Goal: Information Seeking & Learning: Learn about a topic

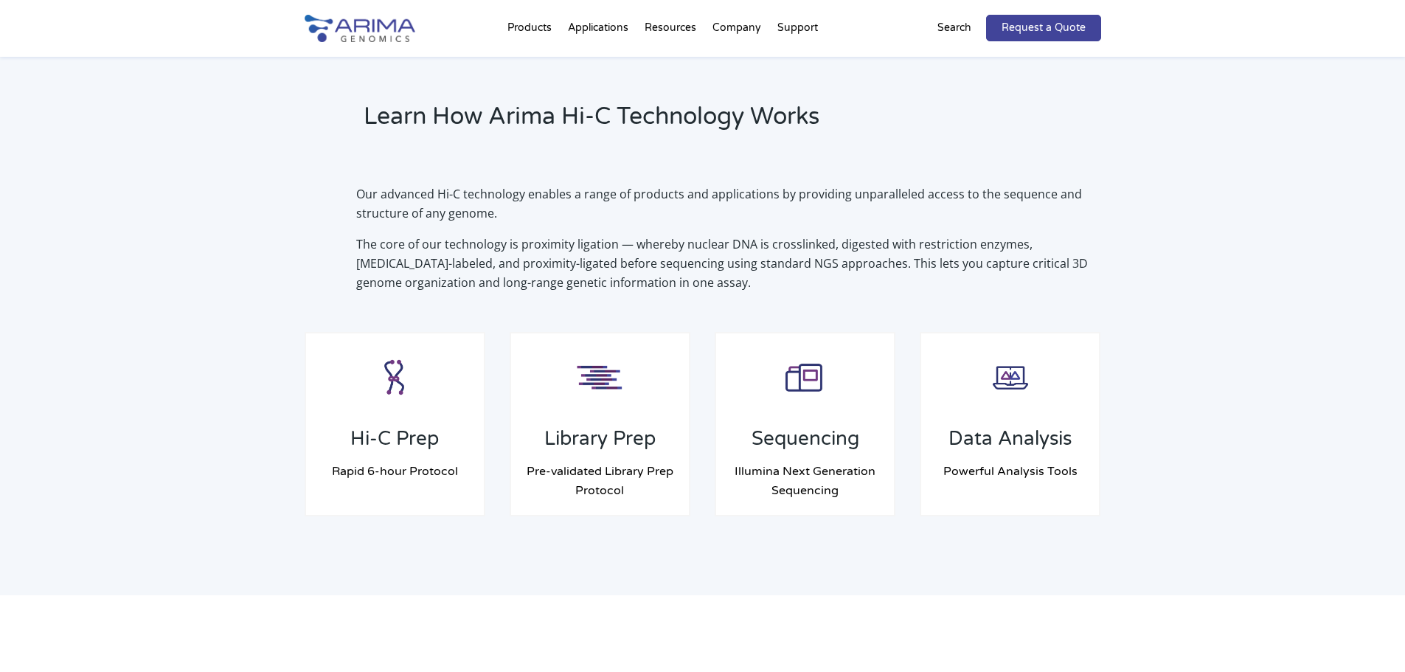
scroll to position [1003, 0]
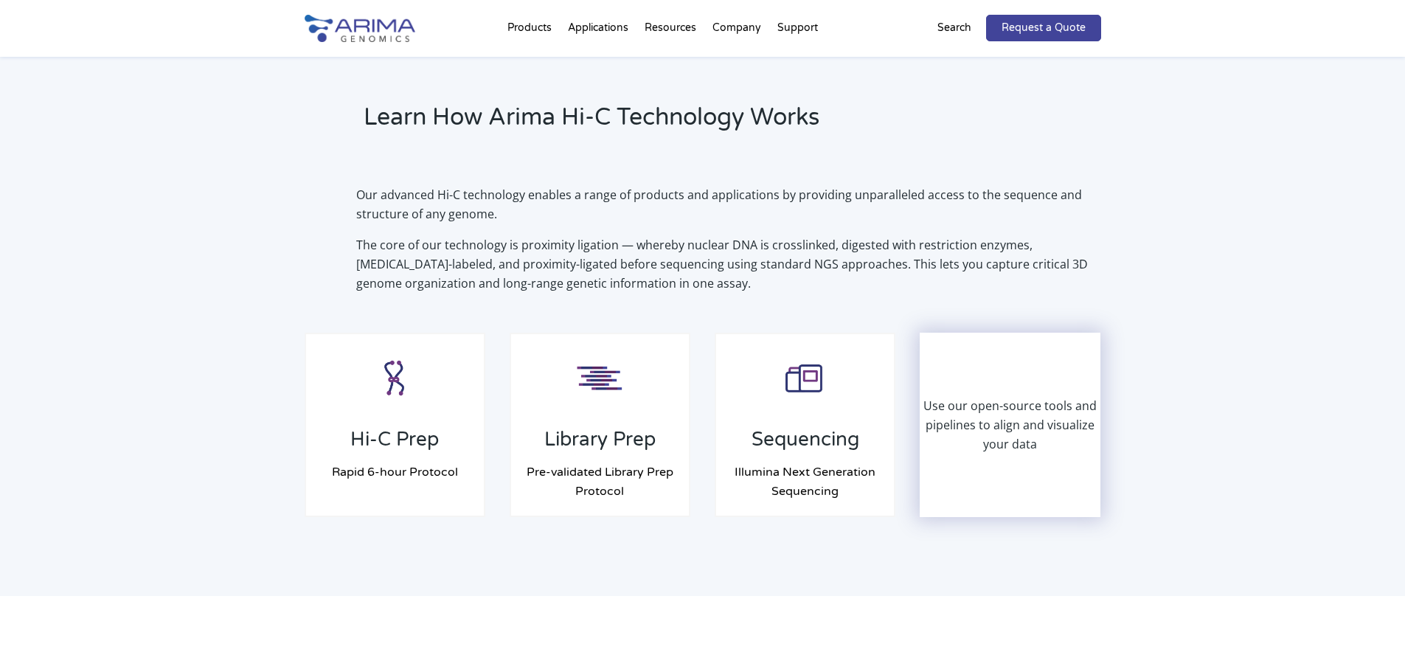
click at [972, 399] on p "Use our open-source tools and pipelines to align and visualize your data" at bounding box center [1010, 425] width 178 height 58
click at [1031, 451] on p "Use our open-source tools and pipelines to align and visualize your data" at bounding box center [1010, 425] width 178 height 58
click at [1026, 442] on p "Use our open-source tools and pipelines to align and visualize your data" at bounding box center [1010, 425] width 178 height 58
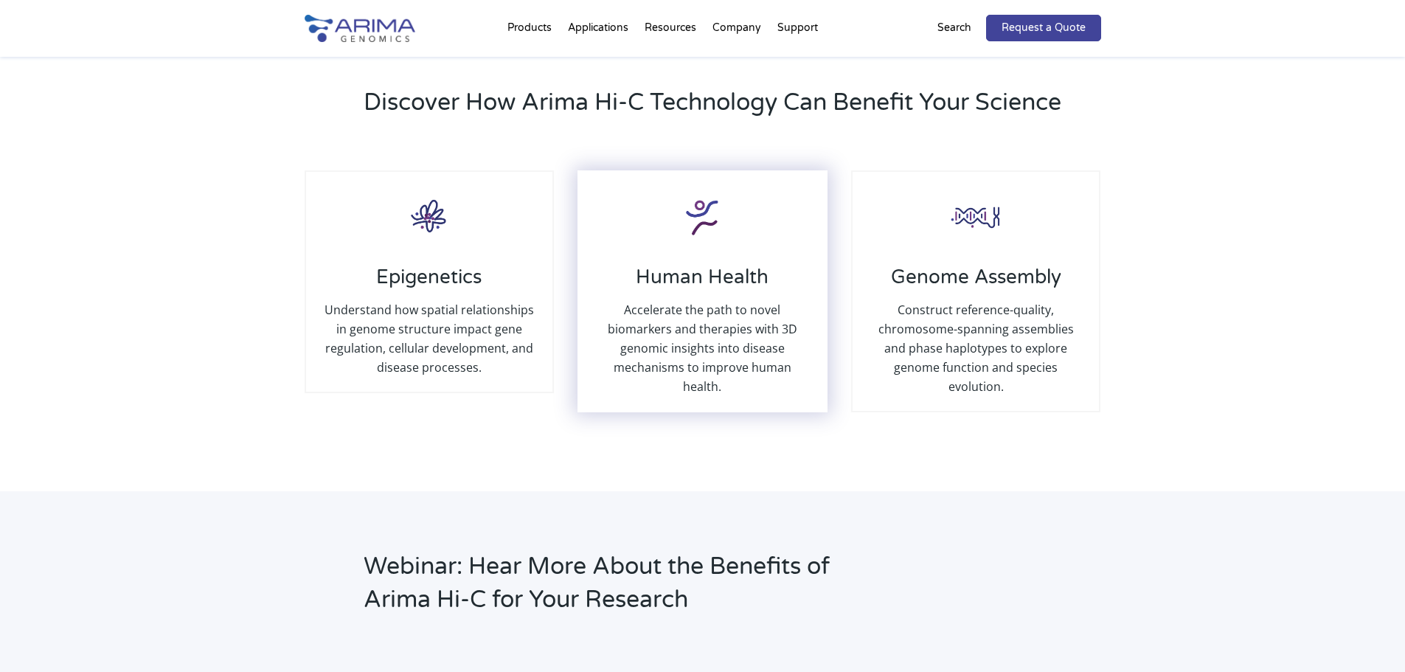
scroll to position [1593, 0]
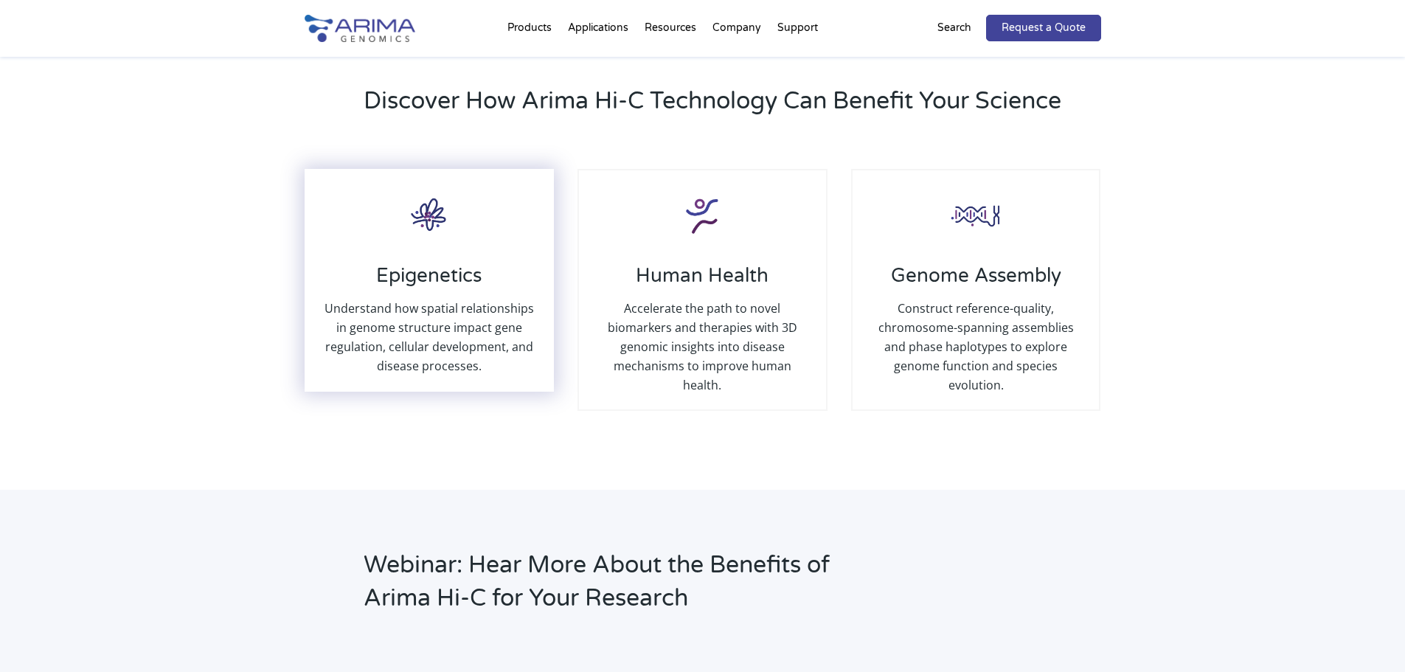
click at [506, 310] on p "Understand how spatial relationships in genome structure impact gene regulation…" at bounding box center [429, 337] width 217 height 77
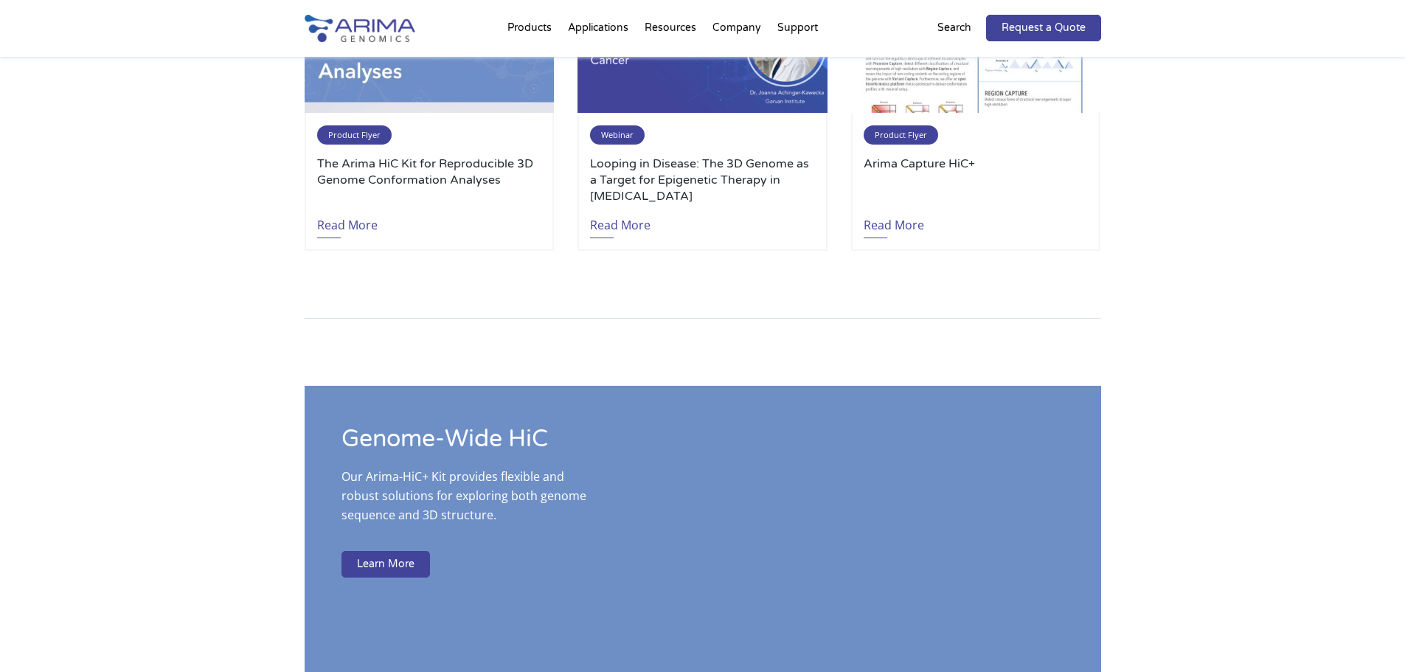
scroll to position [2385, 0]
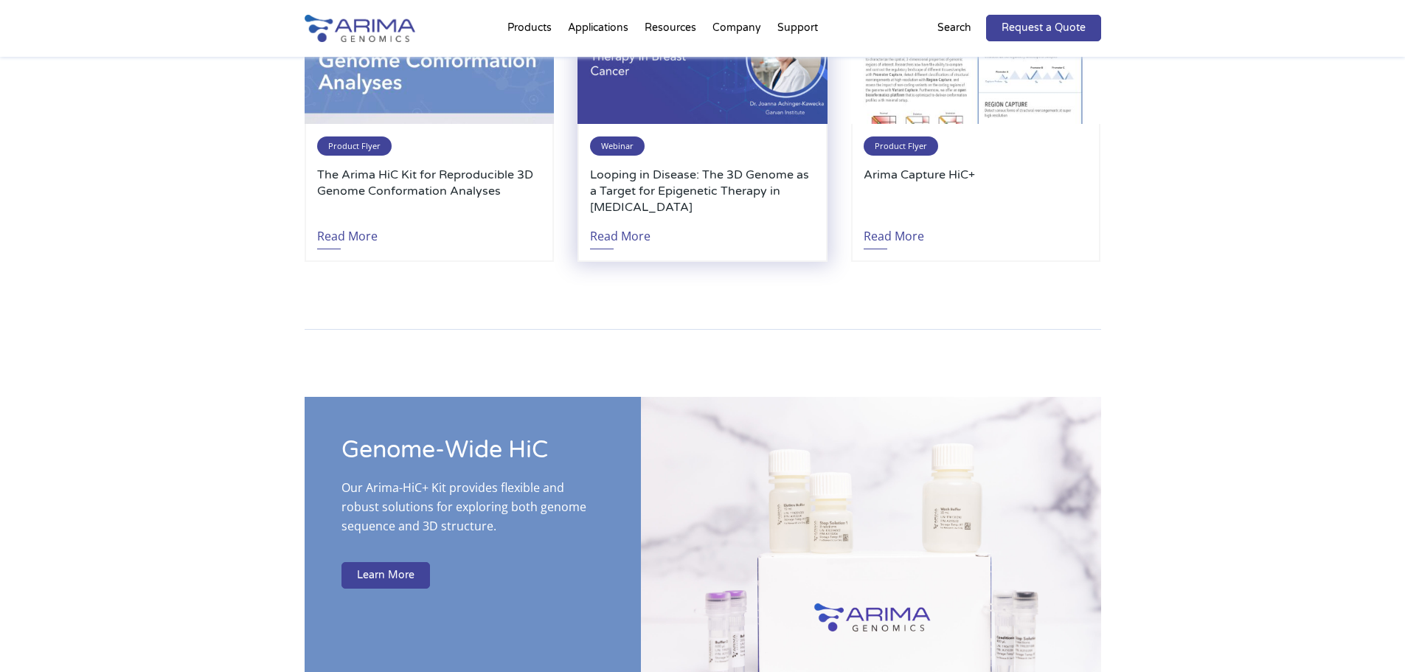
click at [605, 136] on span "Webinar" at bounding box center [617, 145] width 55 height 19
click at [616, 136] on span "Webinar" at bounding box center [617, 145] width 55 height 19
click at [624, 216] on link "Read More" at bounding box center [620, 232] width 60 height 34
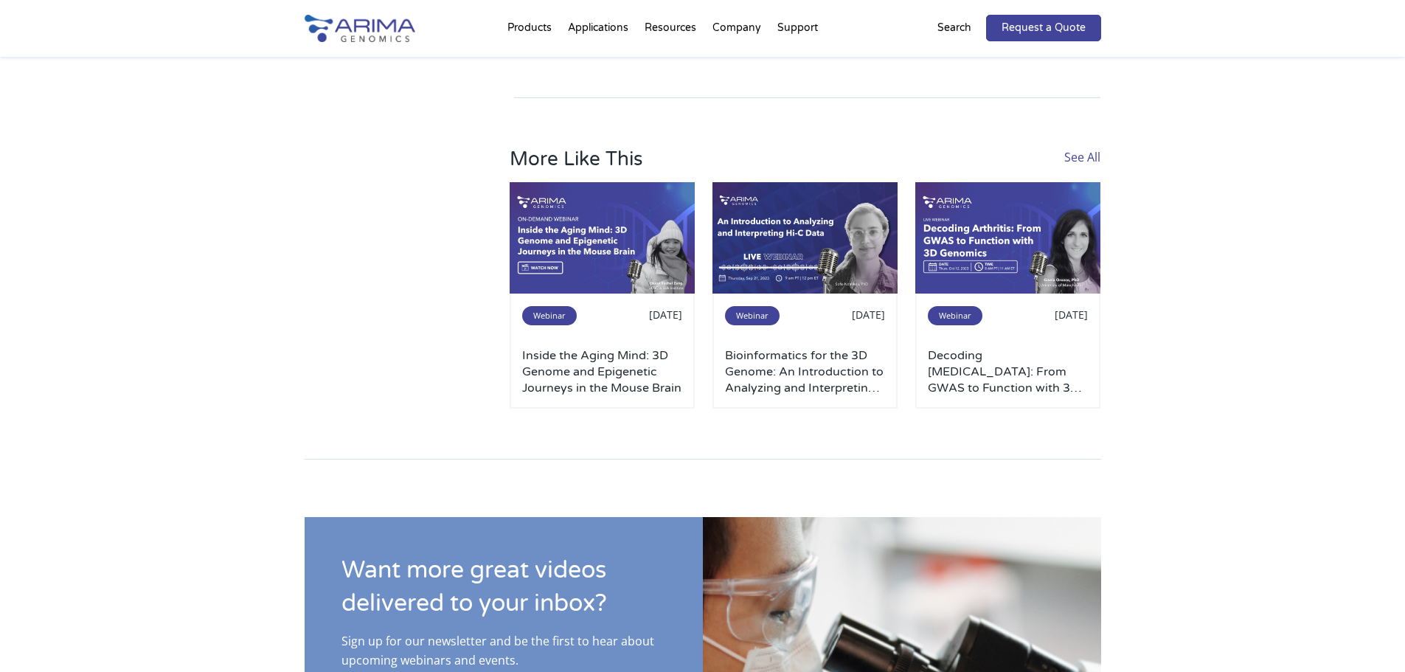
scroll to position [1140, 0]
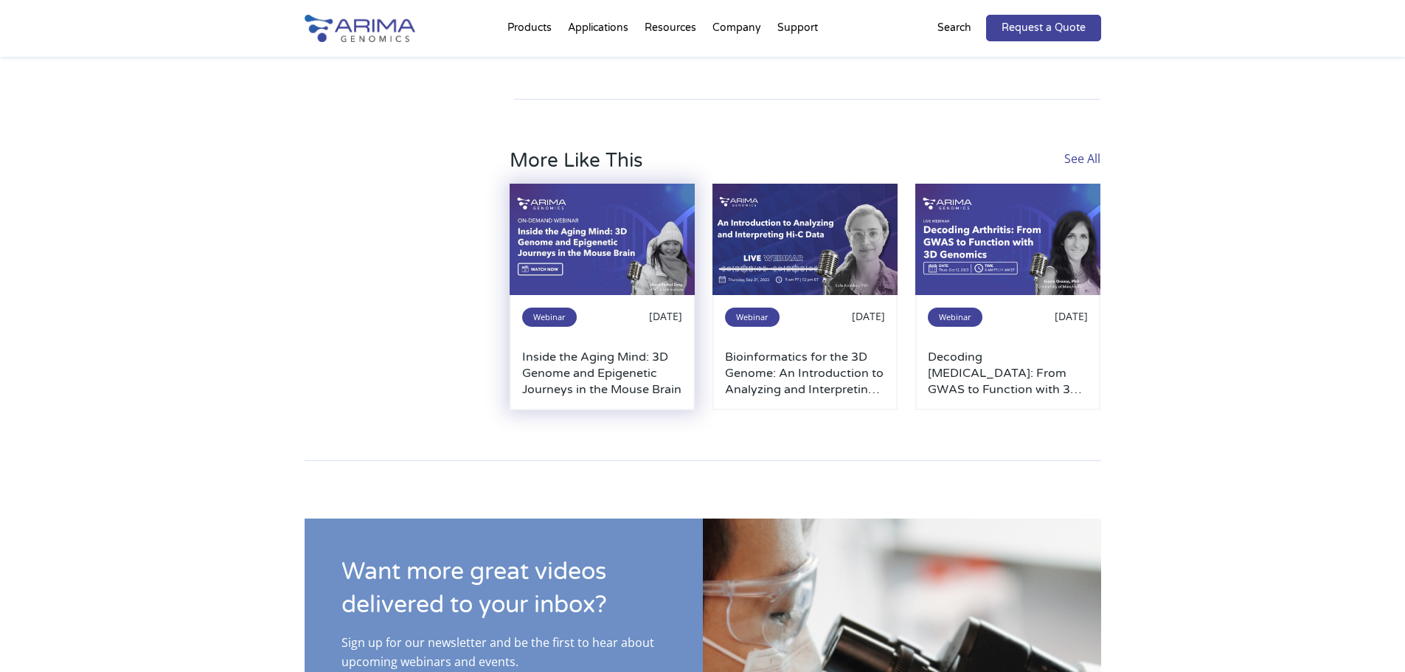
click at [563, 349] on h3 "Inside the Aging Mind: 3D Genome and Epigenetic Journeys in the Mouse Brain" at bounding box center [602, 373] width 160 height 49
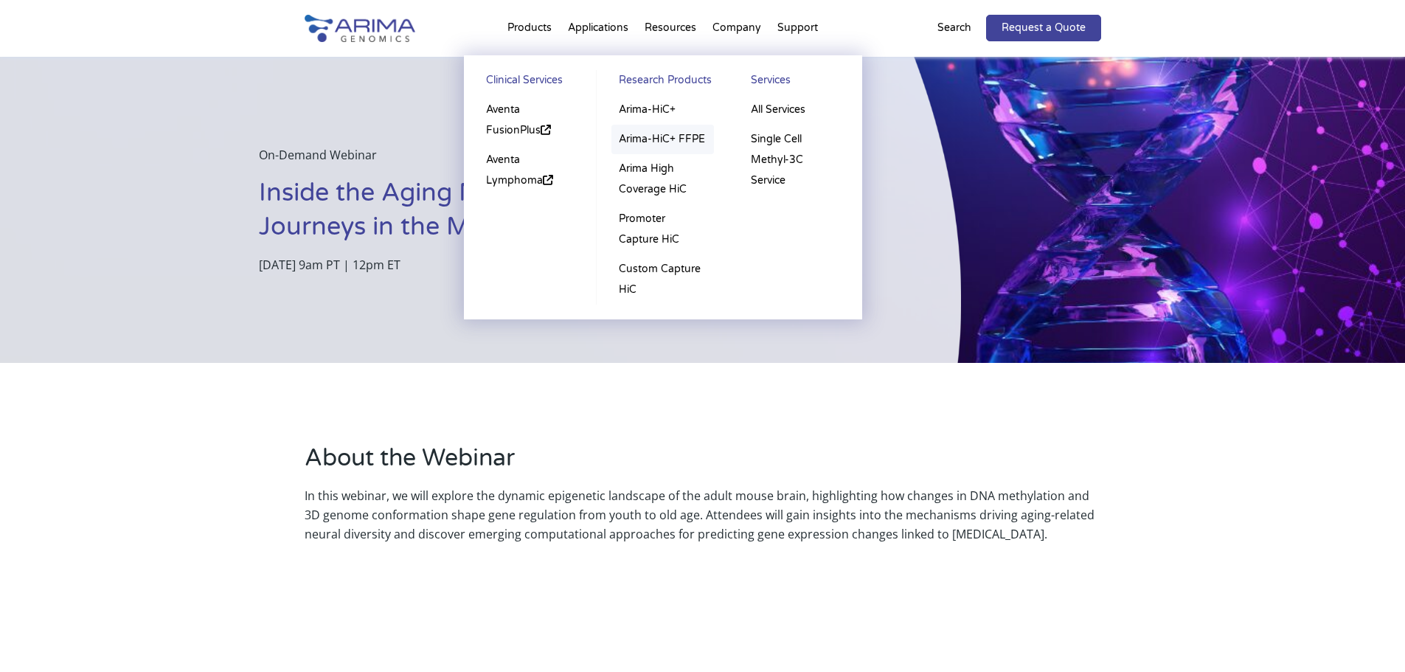
click at [636, 133] on link "Arima-HiC+ FFPE" at bounding box center [662, 139] width 102 height 29
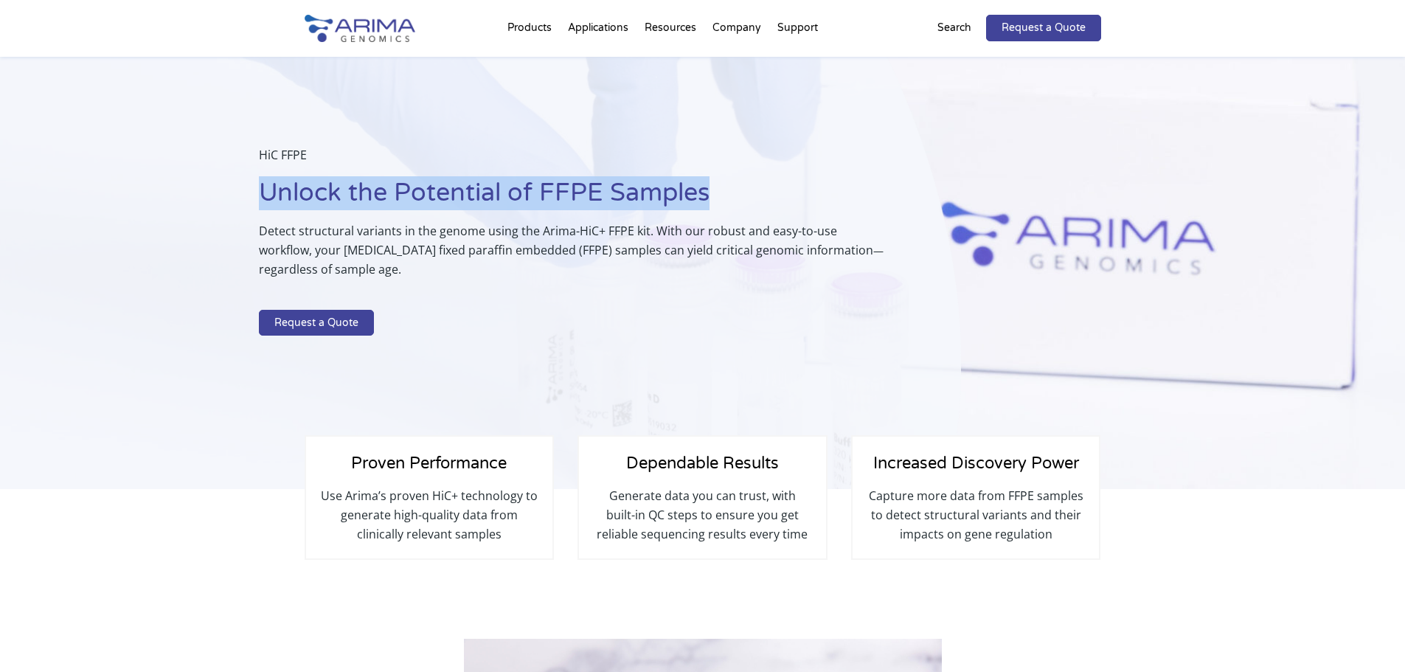
drag, startPoint x: 708, startPoint y: 187, endPoint x: 208, endPoint y: 193, distance: 500.0
click at [208, 193] on div "HiC FFPE Unlock the Potential of FFPE Samples Detect structural variants in the…" at bounding box center [480, 273] width 961 height 433
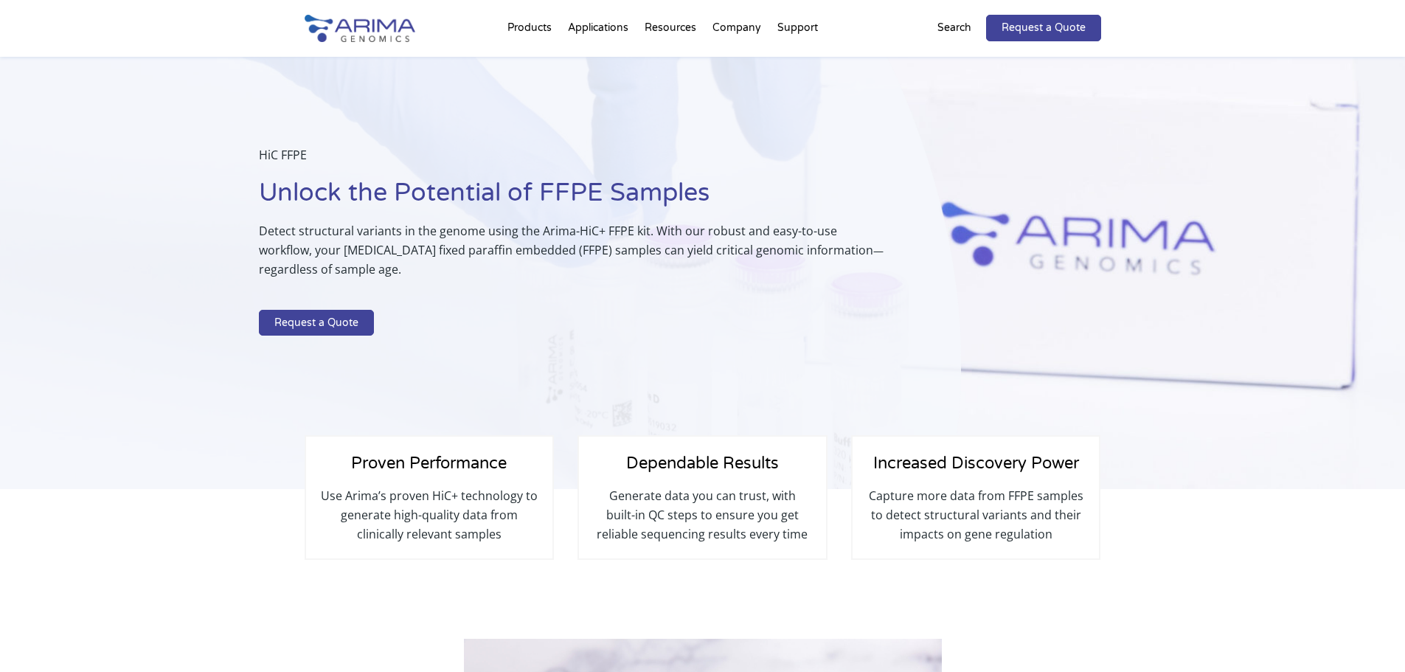
click at [338, 259] on p "Detect structural variants in the genome using the Arima-HiC+ FFPE kit. With ou…" at bounding box center [573, 255] width 628 height 69
drag, startPoint x: 339, startPoint y: 267, endPoint x: 241, endPoint y: 170, distance: 137.7
click at [241, 170] on div "HiC FFPE Unlock the Potential of FFPE Samples Detect structural variants in the…" at bounding box center [480, 273] width 961 height 433
click at [257, 185] on div "HiC FFPE Unlock the Potential of FFPE Samples Detect structural variants in the…" at bounding box center [480, 273] width 961 height 433
drag, startPoint x: 288, startPoint y: 224, endPoint x: 244, endPoint y: 131, distance: 102.6
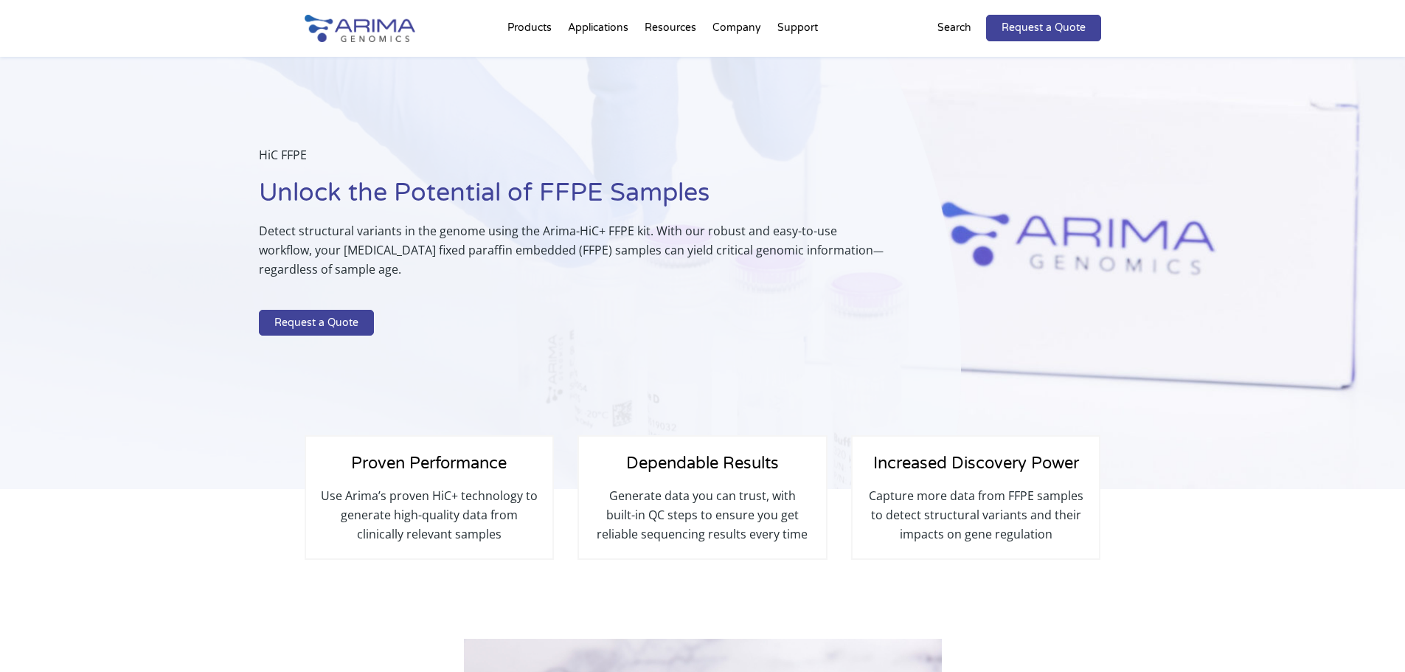
click at [244, 131] on div "HiC FFPE Unlock the Potential of FFPE Samples Detect structural variants in the…" at bounding box center [480, 273] width 961 height 433
click at [466, 145] on p "HiC FFPE" at bounding box center [573, 160] width 628 height 31
drag, startPoint x: 417, startPoint y: 273, endPoint x: 190, endPoint y: 157, distance: 254.9
click at [190, 157] on div "HiC FFPE Unlock the Potential of FFPE Samples Detect structural variants in the…" at bounding box center [480, 273] width 961 height 433
click at [336, 282] on p "Detect structural variants in the genome using the Arima-HiC+ FFPE kit. With ou…" at bounding box center [573, 255] width 628 height 69
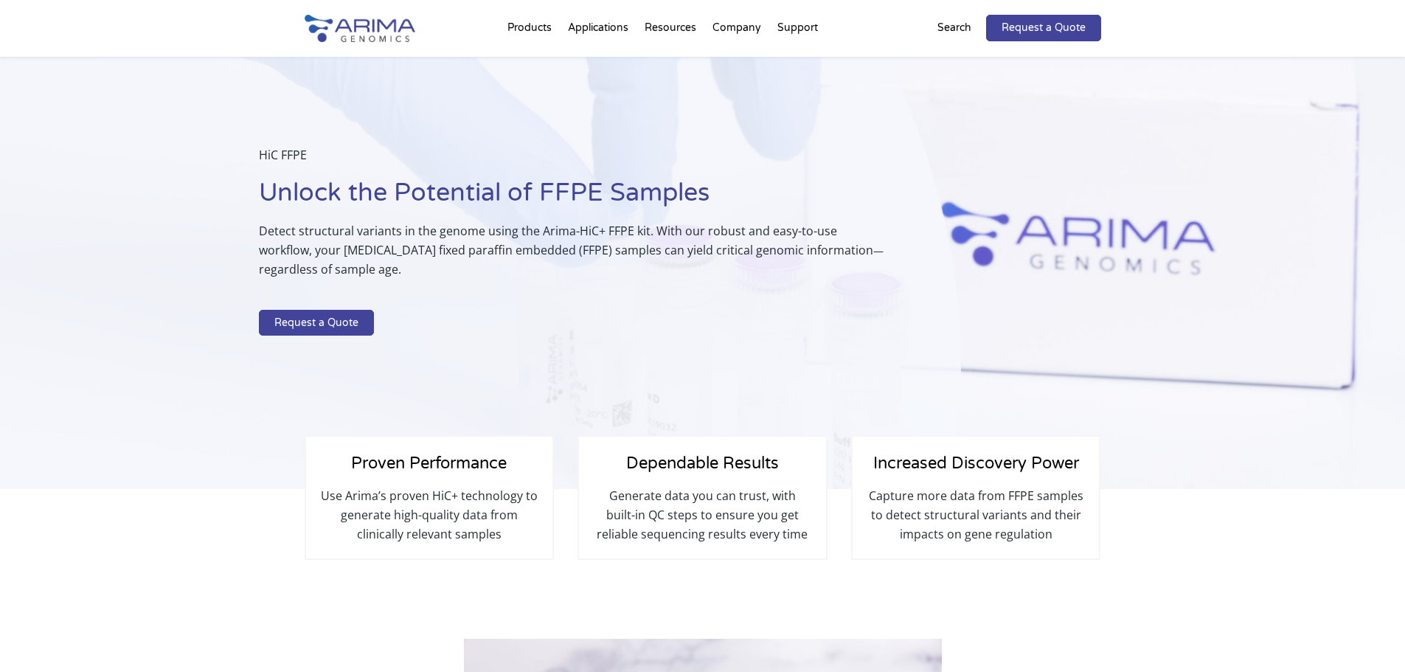
drag, startPoint x: 366, startPoint y: 274, endPoint x: 207, endPoint y: 133, distance: 212.6
click at [207, 133] on div "HiC FFPE Unlock the Potential of FFPE Samples Detect structural variants in the…" at bounding box center [480, 273] width 961 height 433
click at [432, 153] on p "HiC FFPE" at bounding box center [573, 160] width 628 height 31
